Goal: Task Accomplishment & Management: Manage account settings

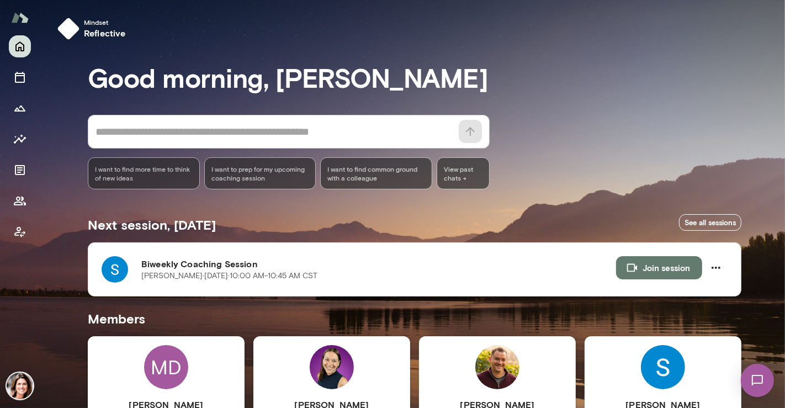
click at [772, 151] on div "Mindset reflective Good morning, [PERSON_NAME] * ​ ​ I want to find more time t…" at bounding box center [412, 386] width 745 height 772
drag, startPoint x: 785, startPoint y: 165, endPoint x: 785, endPoint y: 223, distance: 58.5
click at [785, 223] on div at bounding box center [392, 136] width 785 height 272
click at [783, 219] on div at bounding box center [392, 136] width 785 height 272
drag, startPoint x: 782, startPoint y: 225, endPoint x: 760, endPoint y: 290, distance: 69.5
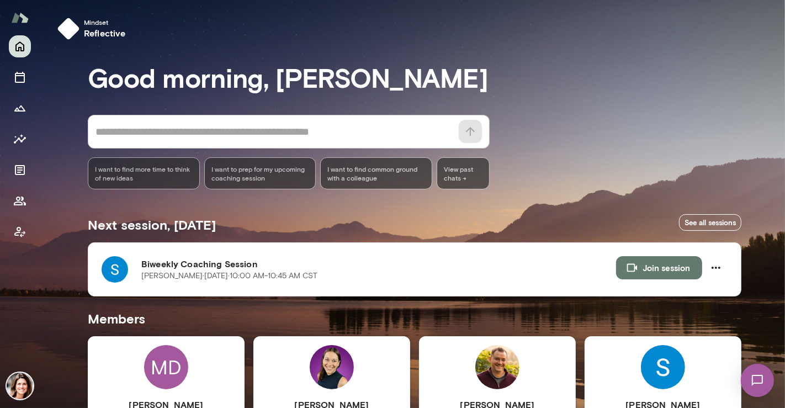
click at [777, 278] on div "Mindset reflective Good morning, [PERSON_NAME] * ​ ​ I want to find more time t…" at bounding box center [392, 204] width 785 height 408
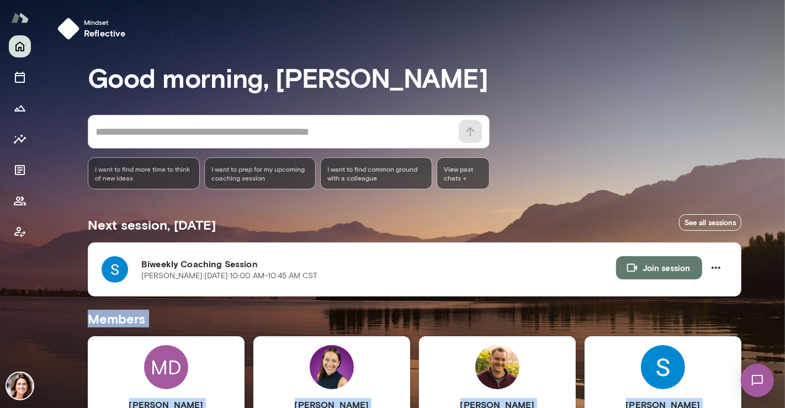
click at [664, 366] on img at bounding box center [663, 367] width 44 height 44
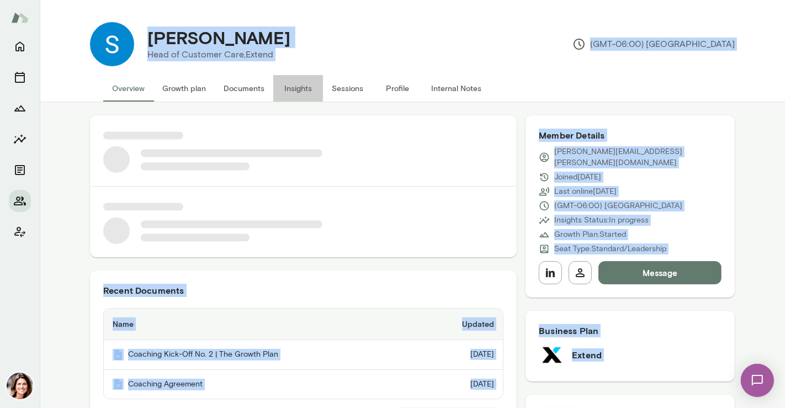
click at [299, 92] on button "Insights" at bounding box center [298, 88] width 50 height 27
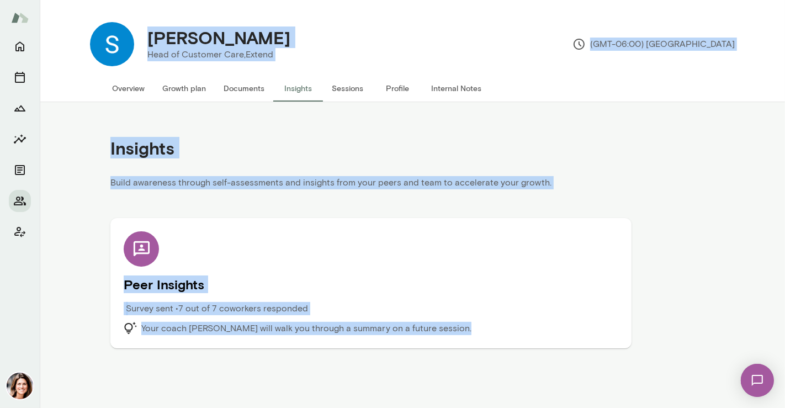
click at [510, 273] on div "Peer Insights Survey sent • 7 out of 7 coworkers responded Your coach [PERSON_N…" at bounding box center [371, 283] width 495 height 104
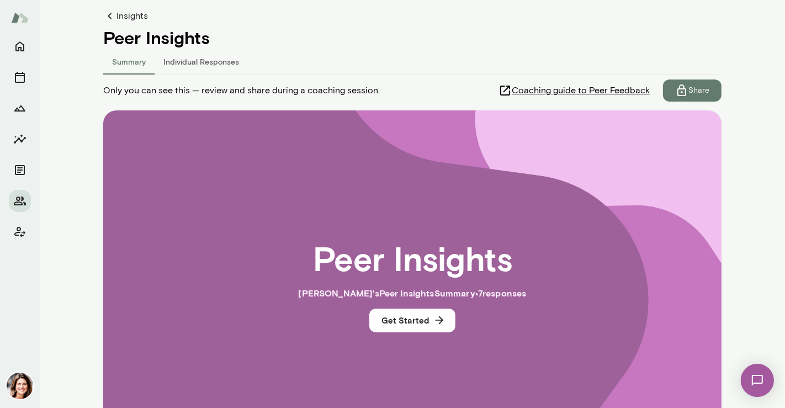
scroll to position [100, 0]
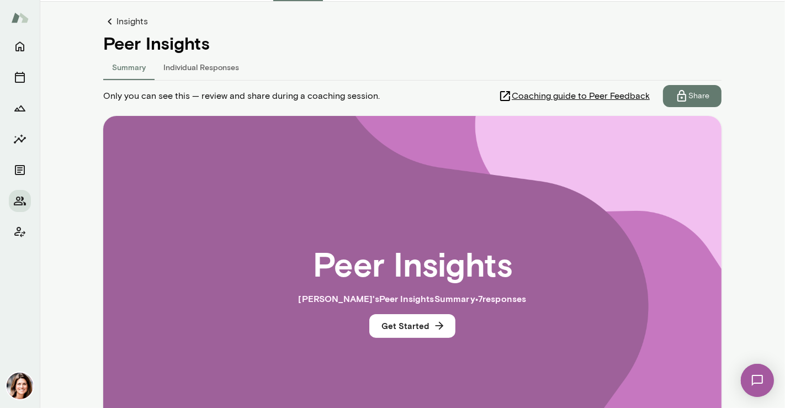
click at [675, 91] on icon "button" at bounding box center [681, 95] width 13 height 13
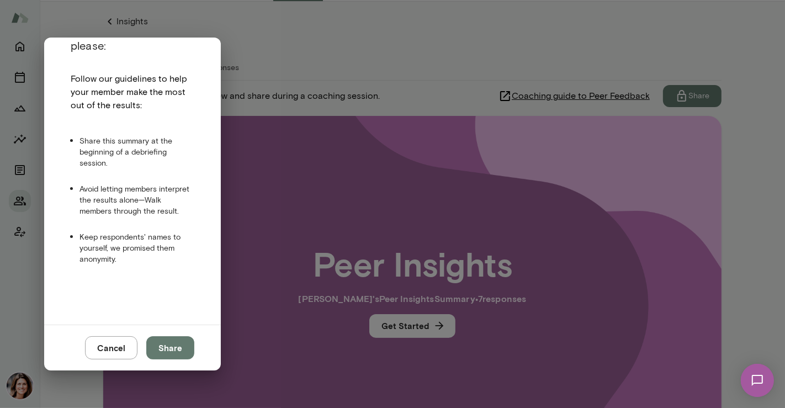
scroll to position [66, 0]
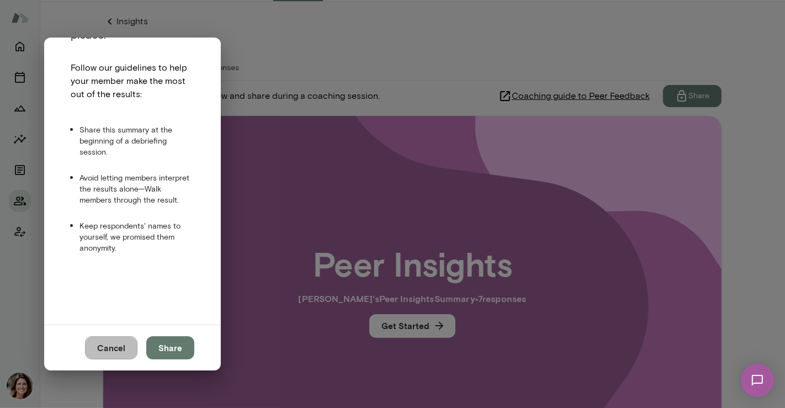
click at [125, 350] on button "Cancel" at bounding box center [111, 347] width 52 height 23
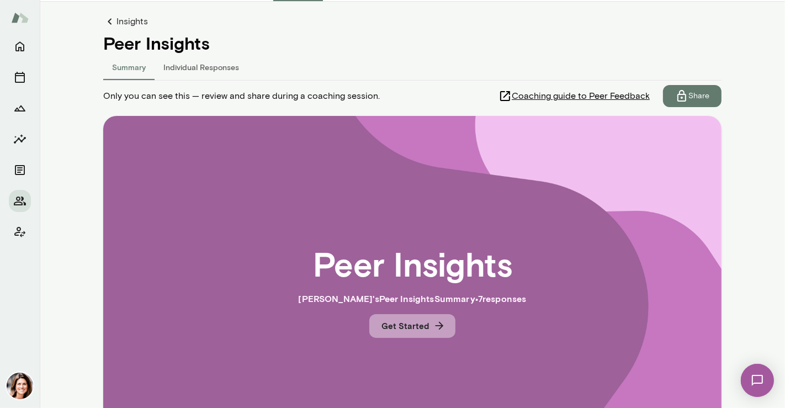
click at [442, 329] on button "Get Started" at bounding box center [412, 325] width 86 height 23
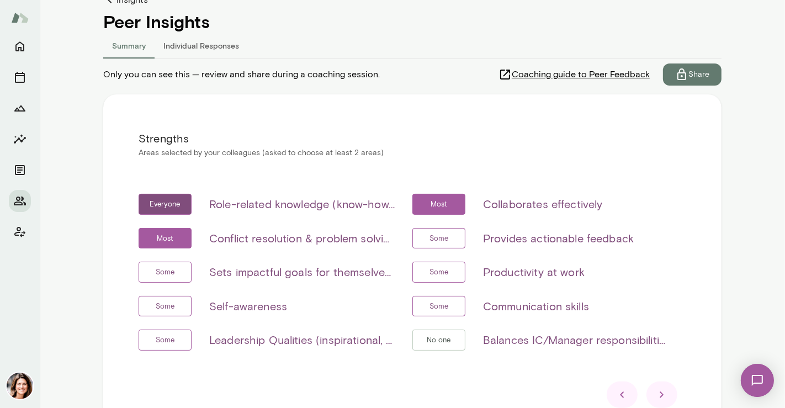
scroll to position [122, 0]
click at [689, 76] on p "Share" at bounding box center [699, 74] width 21 height 11
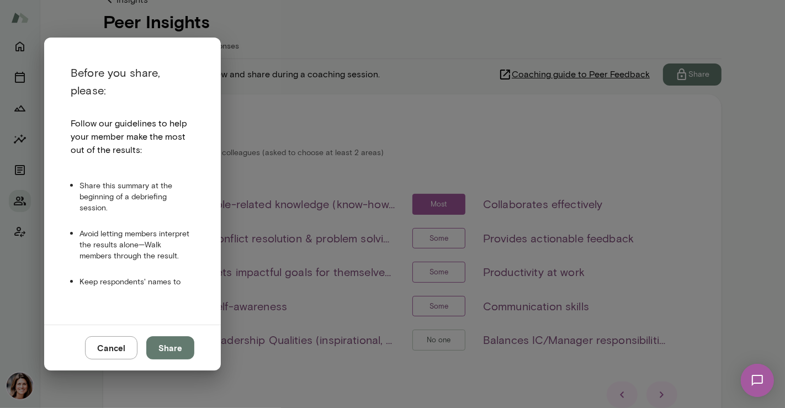
click at [177, 349] on button "Share" at bounding box center [170, 347] width 48 height 23
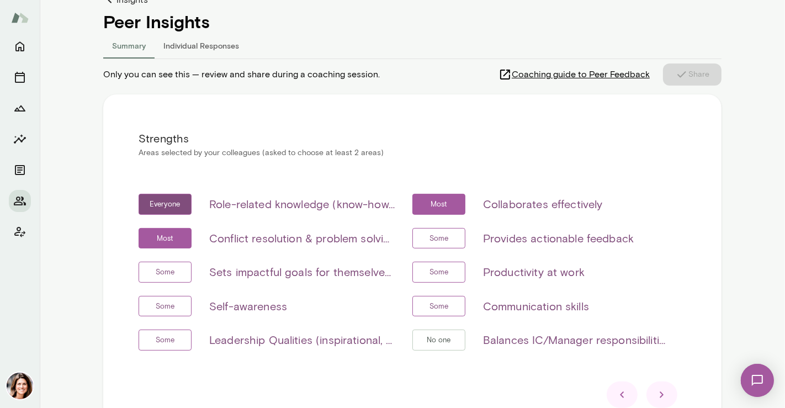
drag, startPoint x: 214, startPoint y: 214, endPoint x: 215, endPoint y: 221, distance: 7.4
click at [16, 54] on button "Home" at bounding box center [20, 46] width 22 height 22
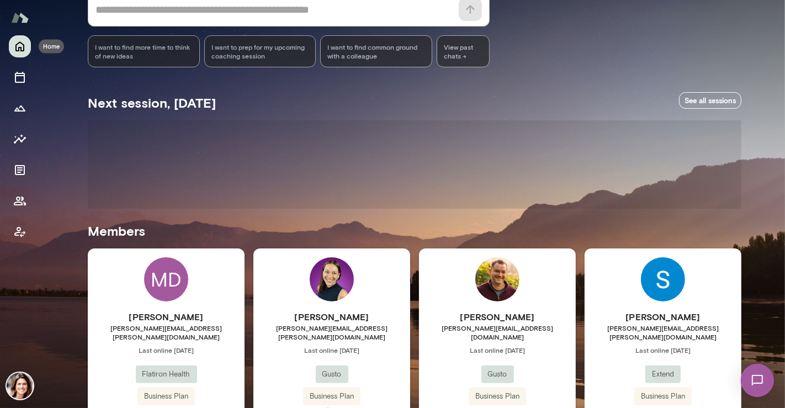
scroll to position [129, 0]
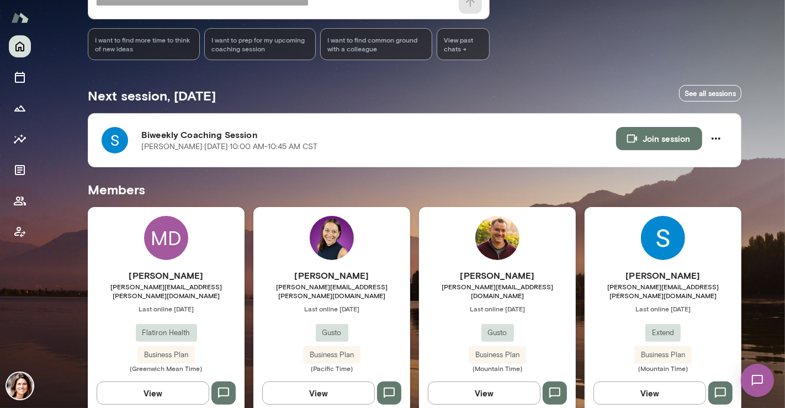
click at [634, 304] on span "Last online [DATE]" at bounding box center [663, 308] width 157 height 9
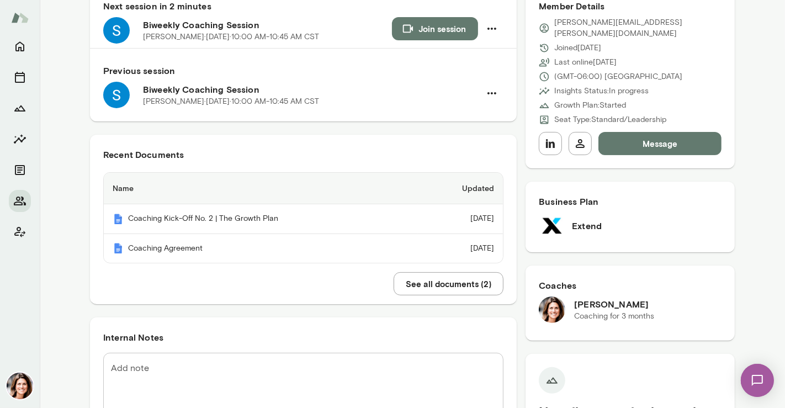
scroll to position [123, 0]
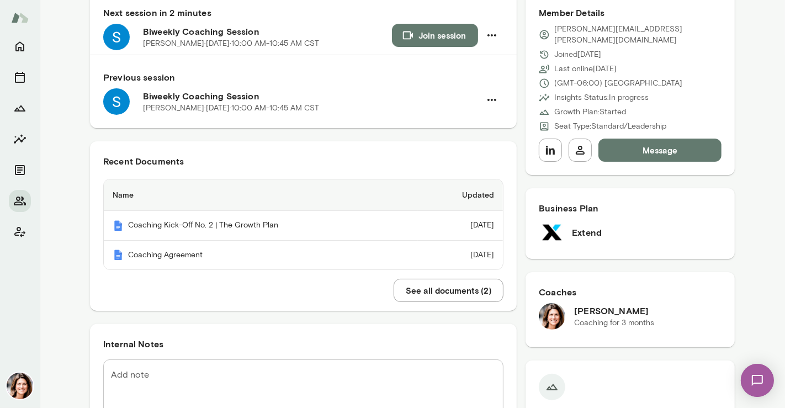
click at [441, 38] on button "Join session" at bounding box center [435, 35] width 86 height 23
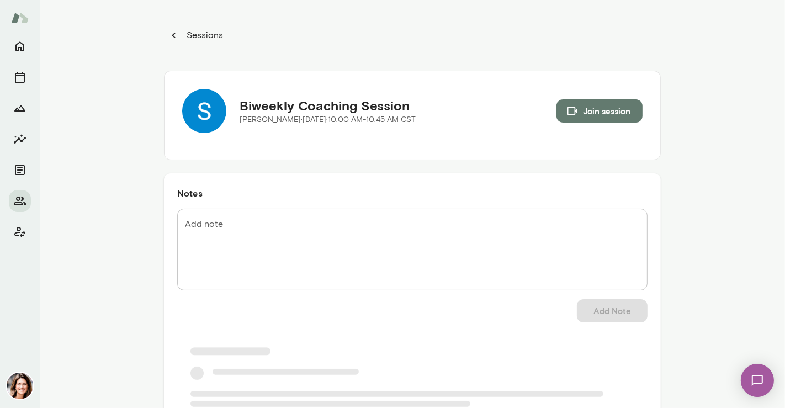
scroll to position [102, 0]
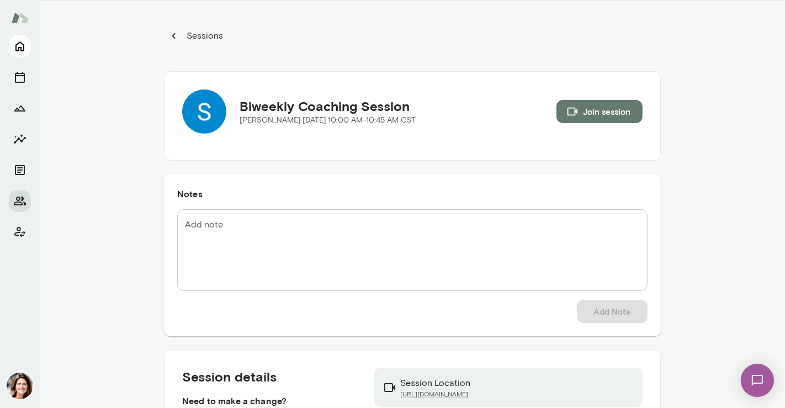
click at [19, 49] on icon "Home" at bounding box center [19, 46] width 13 height 13
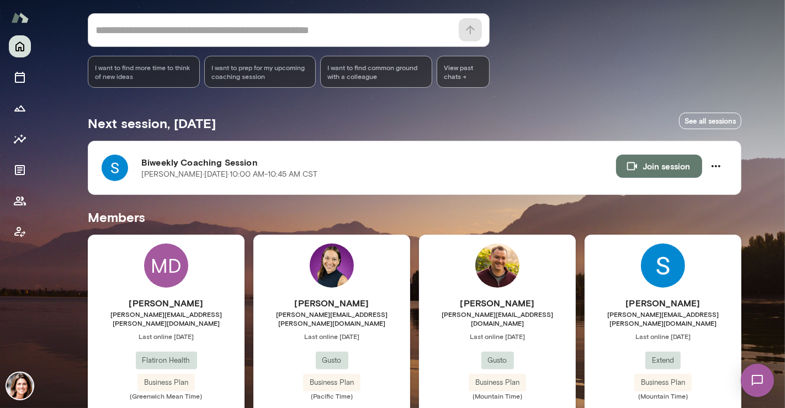
click at [200, 320] on div "[PERSON_NAME] [PERSON_NAME][EMAIL_ADDRESS][PERSON_NAME][DOMAIN_NAME] Last onlin…" at bounding box center [166, 349] width 157 height 104
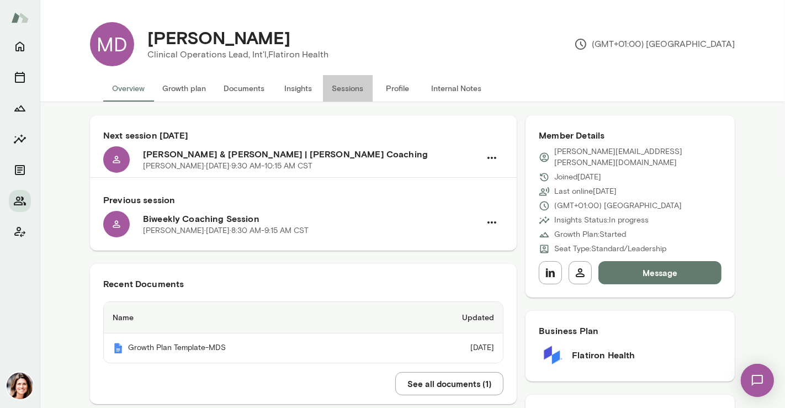
click at [332, 94] on button "Sessions" at bounding box center [348, 88] width 50 height 27
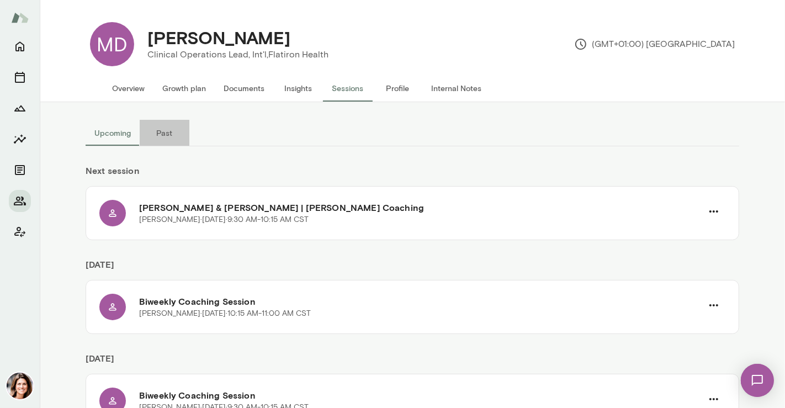
click at [159, 133] on button "Past" at bounding box center [165, 133] width 50 height 27
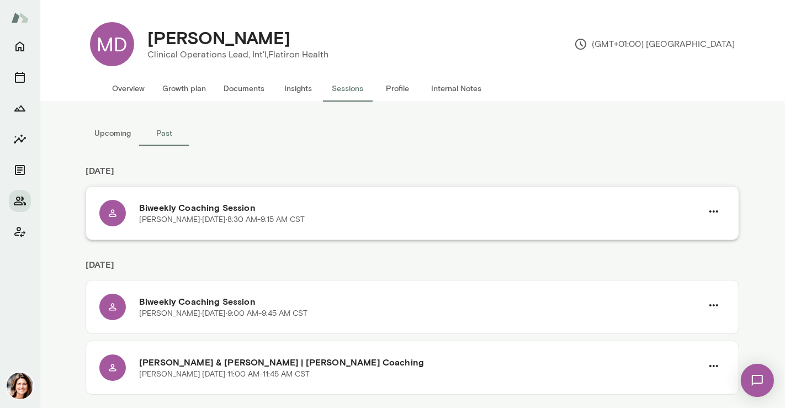
click at [253, 216] on p "[PERSON_NAME][DATE] · 8:30 AM-9:15 AM CST" at bounding box center [222, 219] width 166 height 11
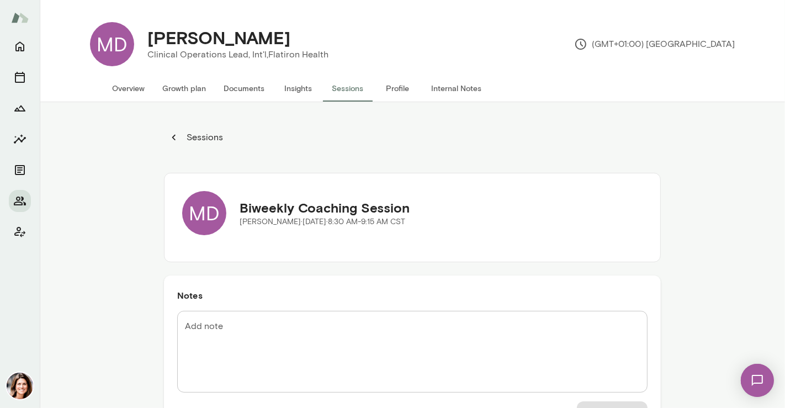
click at [317, 327] on textarea "Add note" at bounding box center [412, 351] width 455 height 63
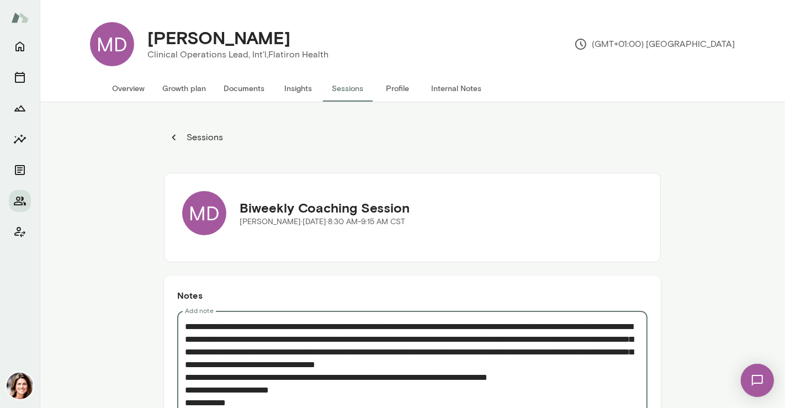
type textarea "**********"
